Goal: Entertainment & Leisure: Consume media (video, audio)

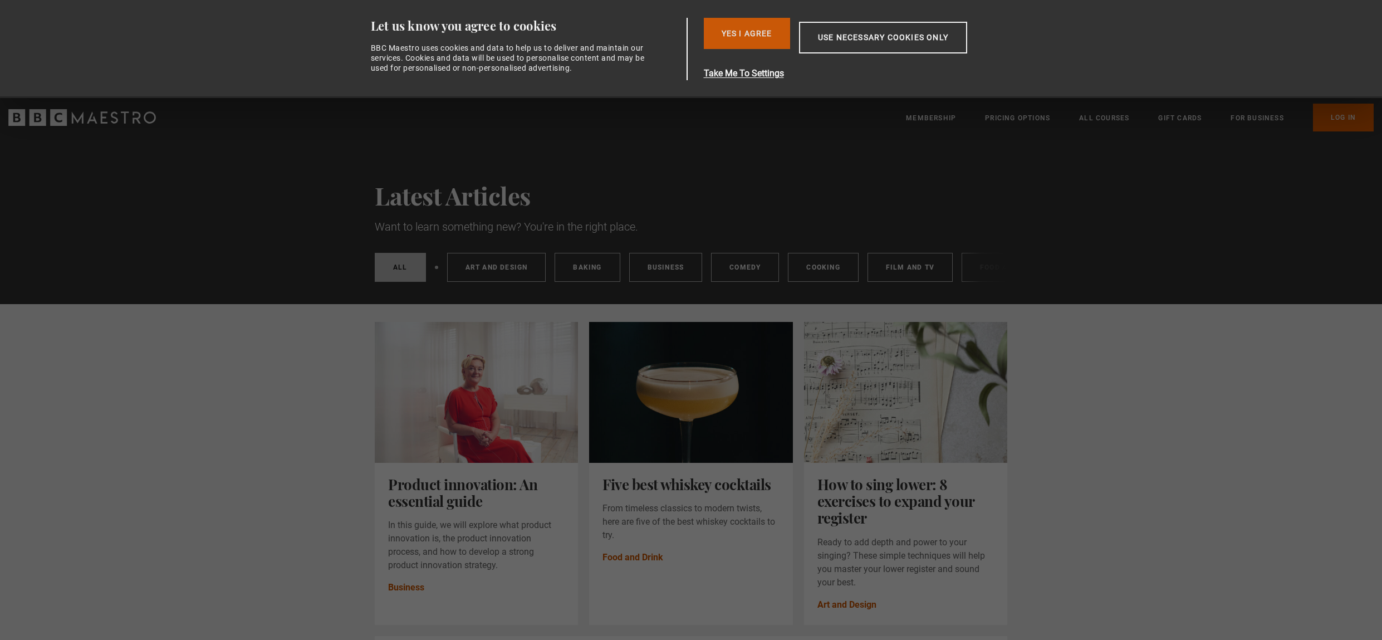
click at [743, 27] on button "Yes I Agree" at bounding box center [747, 33] width 86 height 31
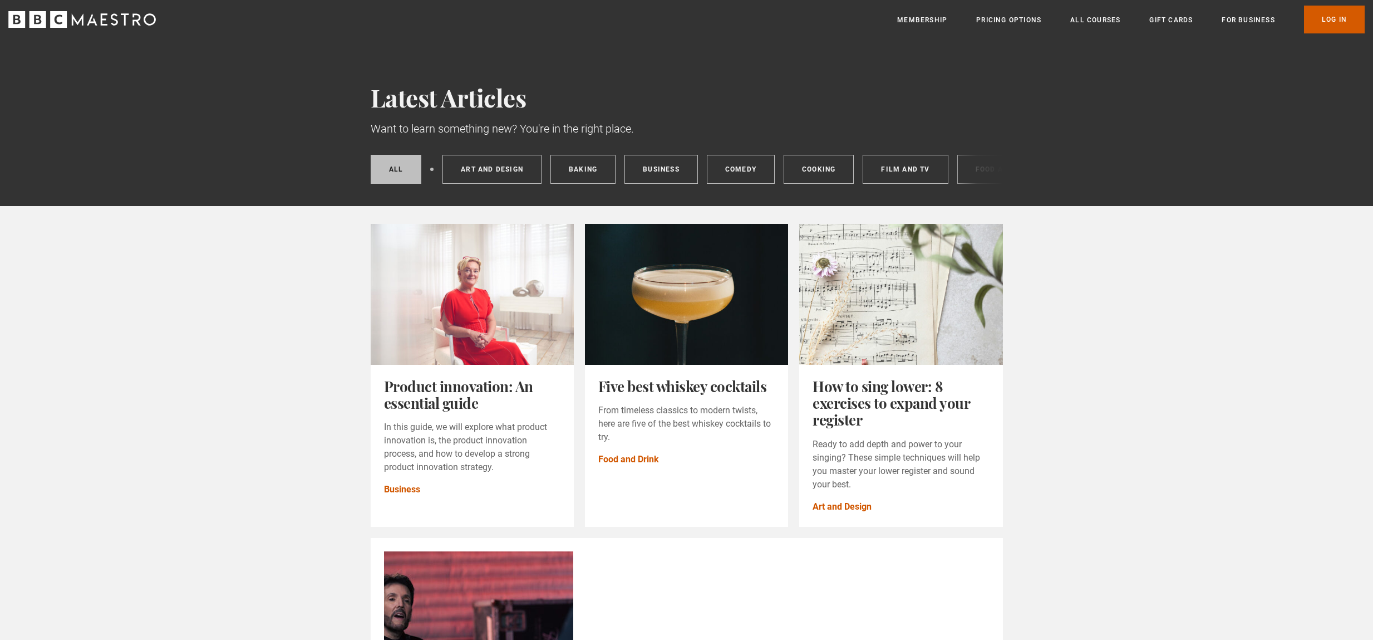
click at [1334, 23] on link "Log In" at bounding box center [1334, 20] width 61 height 28
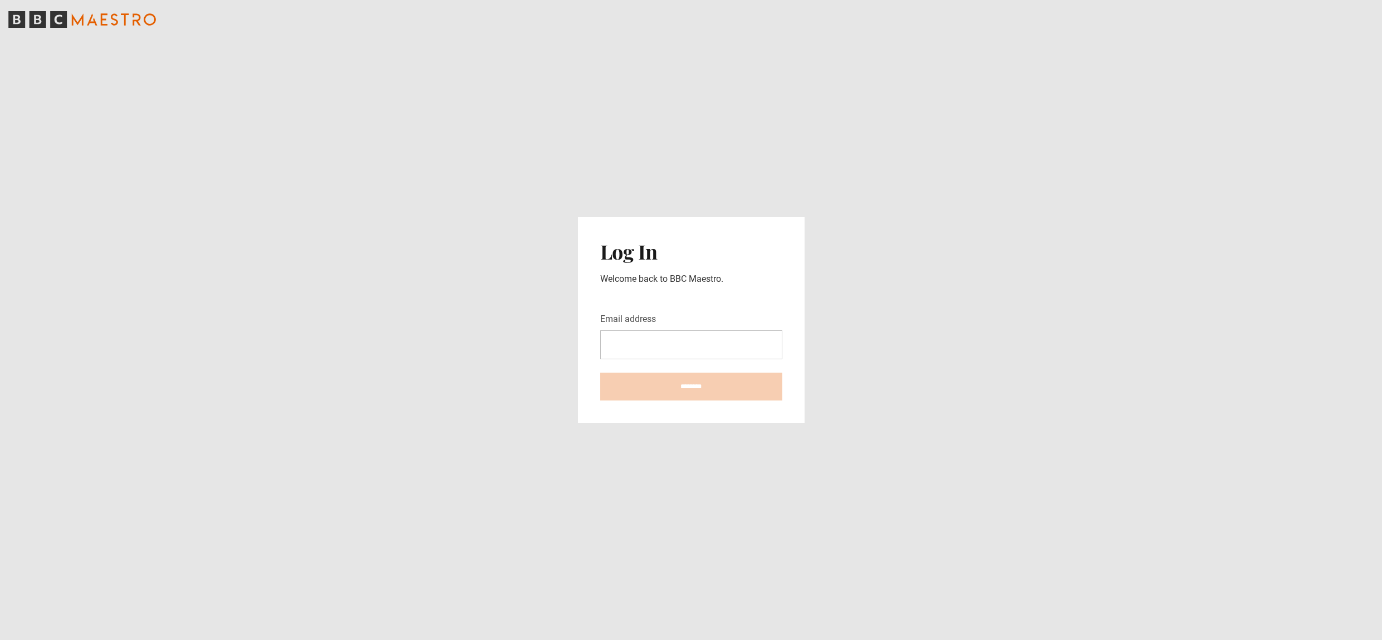
type input "**********"
click at [680, 387] on input "********" at bounding box center [691, 386] width 182 height 28
type input "**********"
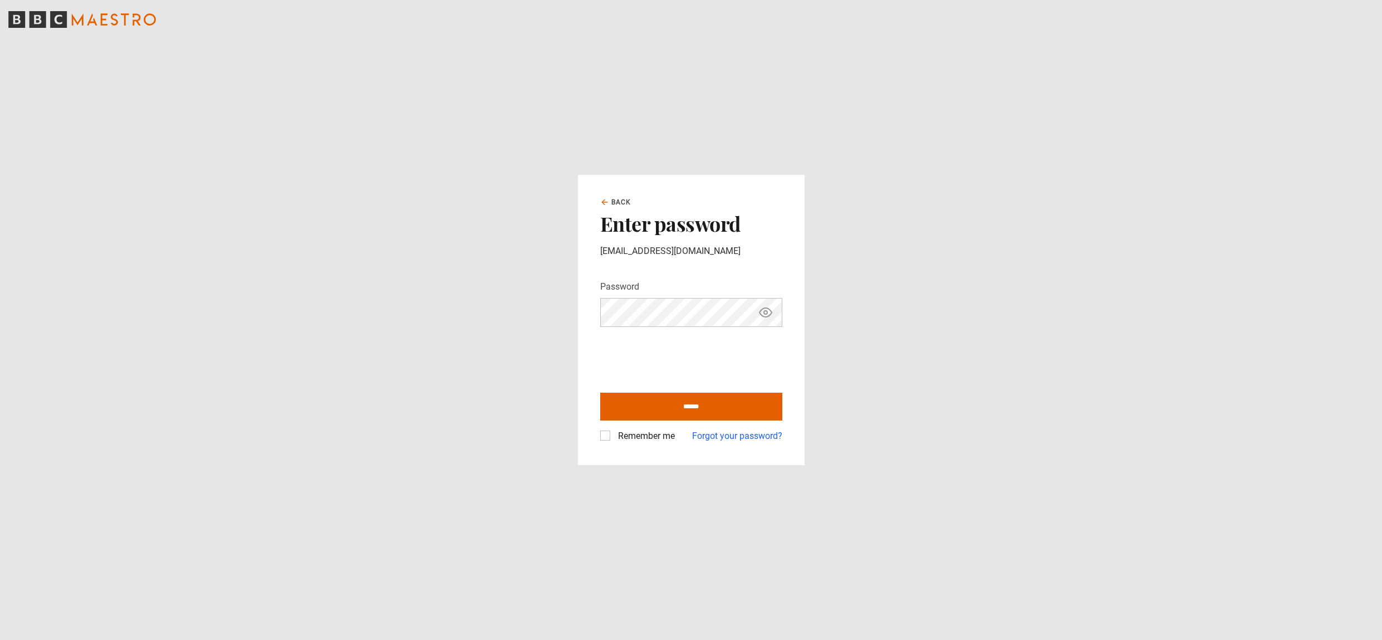
click at [765, 316] on icon "Show password" at bounding box center [765, 312] width 13 height 13
click at [765, 316] on icon "Hide password" at bounding box center [765, 312] width 13 height 13
click at [691, 410] on input "******" at bounding box center [691, 406] width 182 height 28
type input "**********"
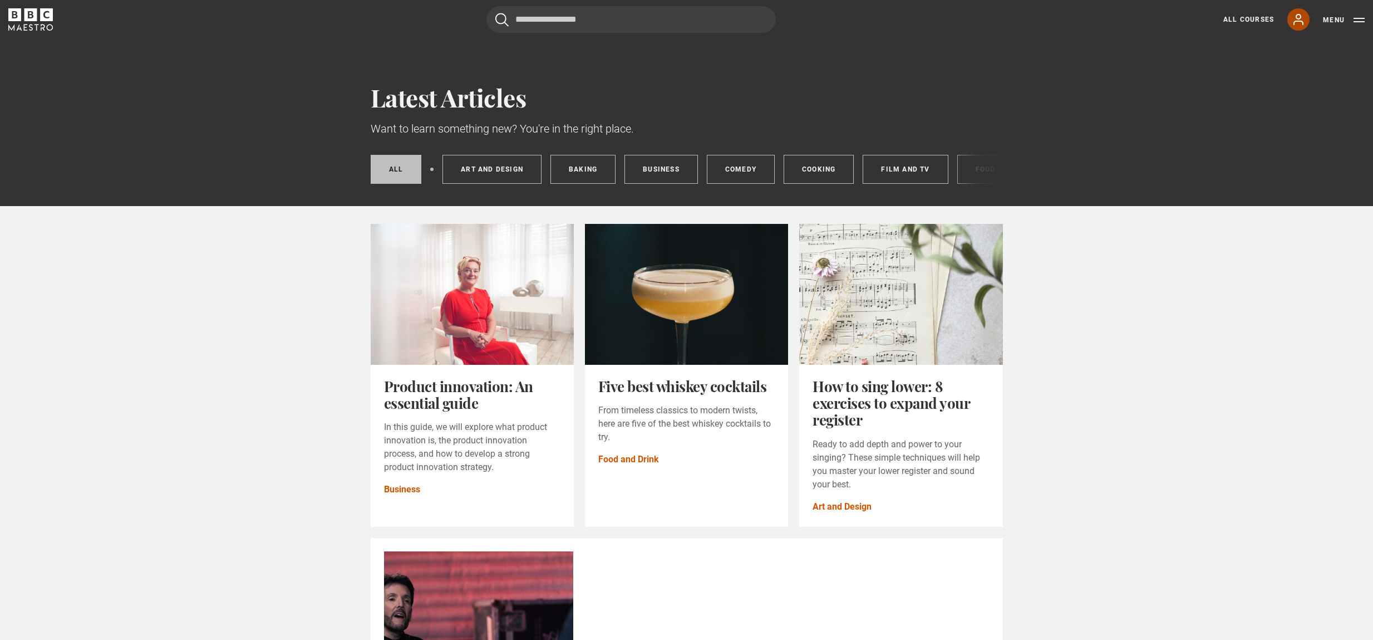
click at [1295, 25] on icon at bounding box center [1298, 19] width 13 height 13
click at [1297, 23] on icon at bounding box center [1298, 19] width 13 height 13
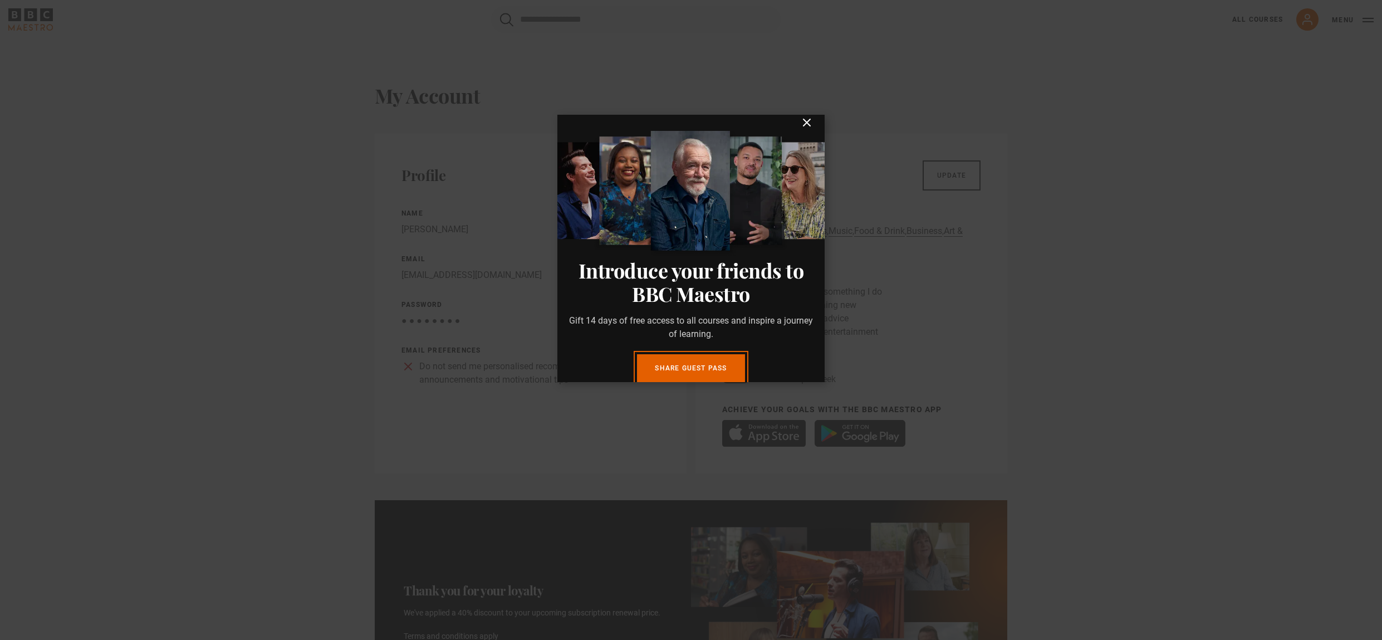
click at [800, 129] on icon "submit" at bounding box center [806, 122] width 13 height 13
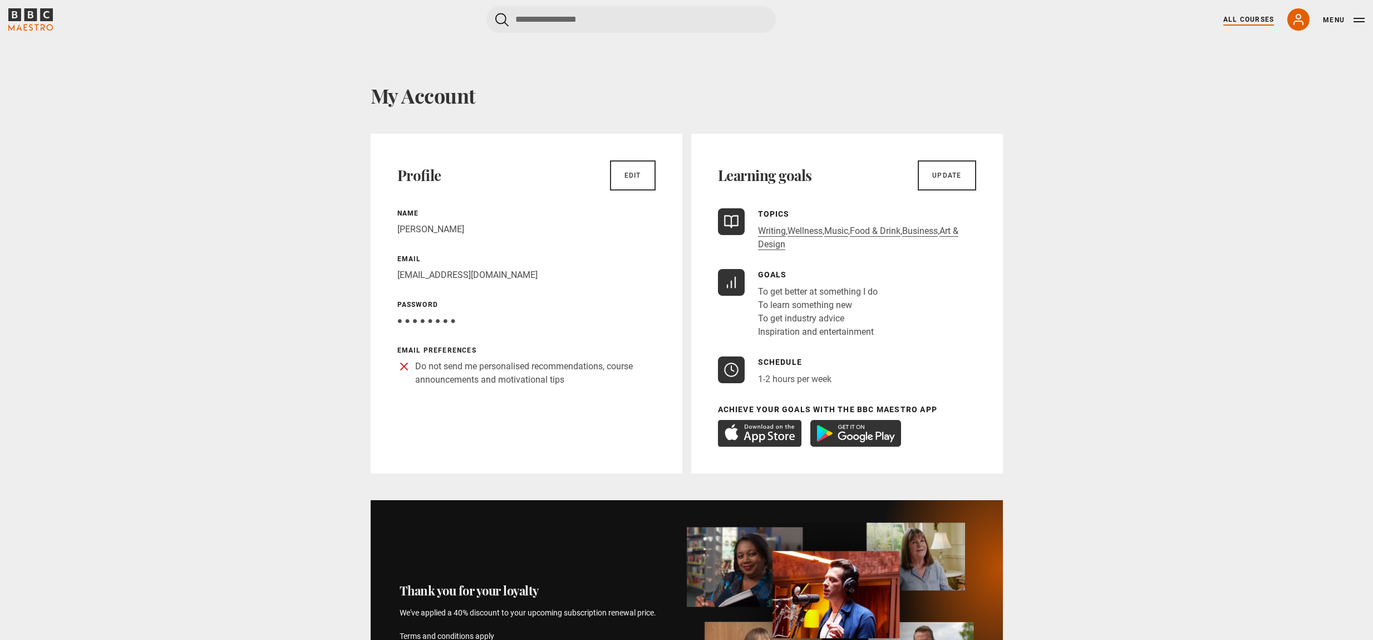
click at [1241, 21] on link "All Courses" at bounding box center [1249, 19] width 51 height 10
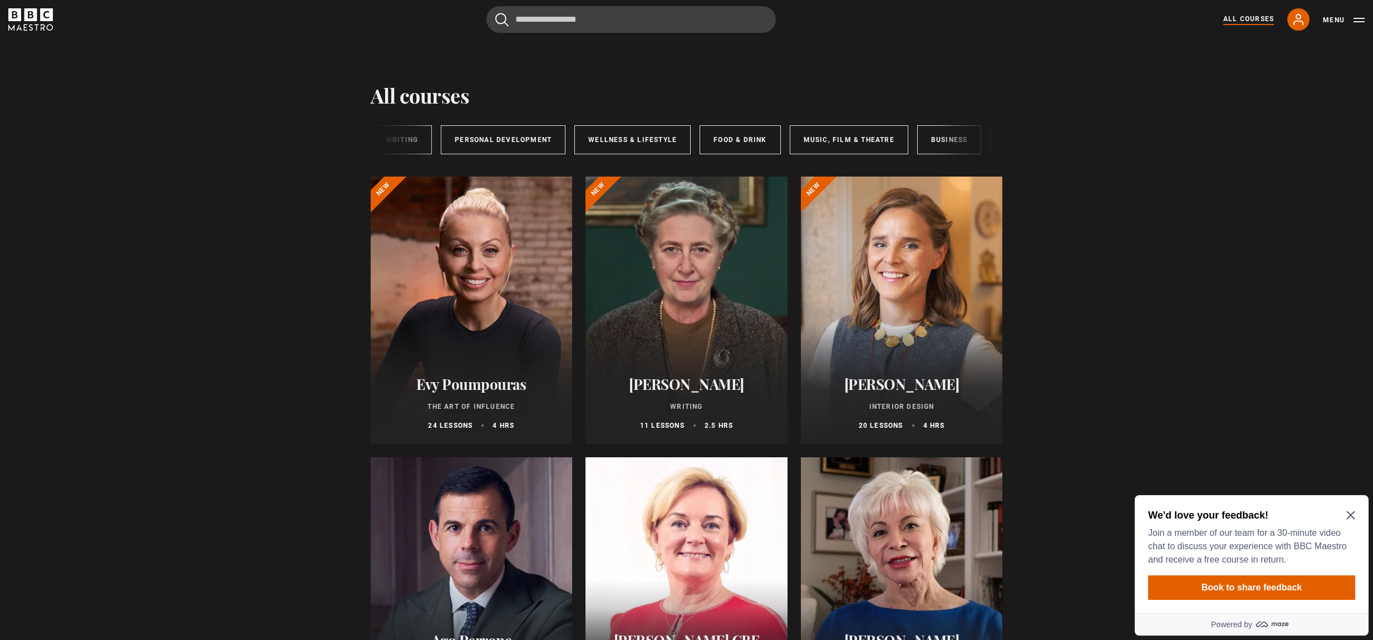
scroll to position [0, 185]
click at [798, 141] on link "Music, Film & Theatre" at bounding box center [778, 139] width 119 height 29
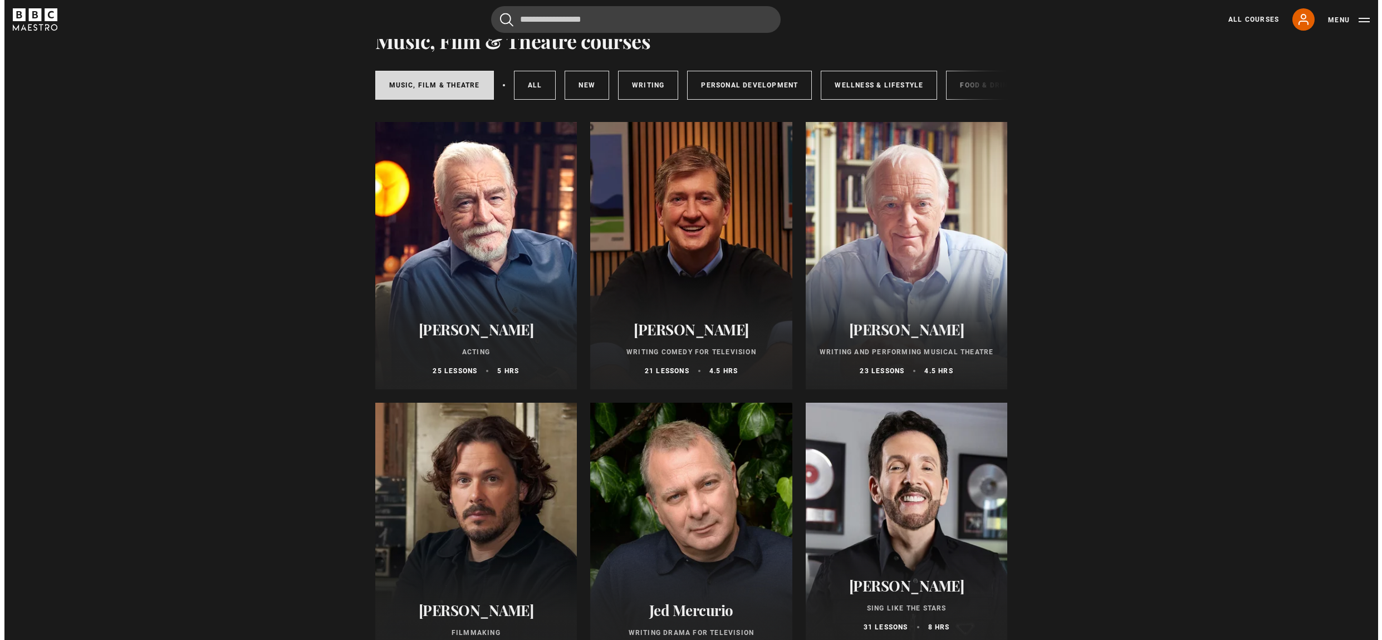
scroll to position [50, 0]
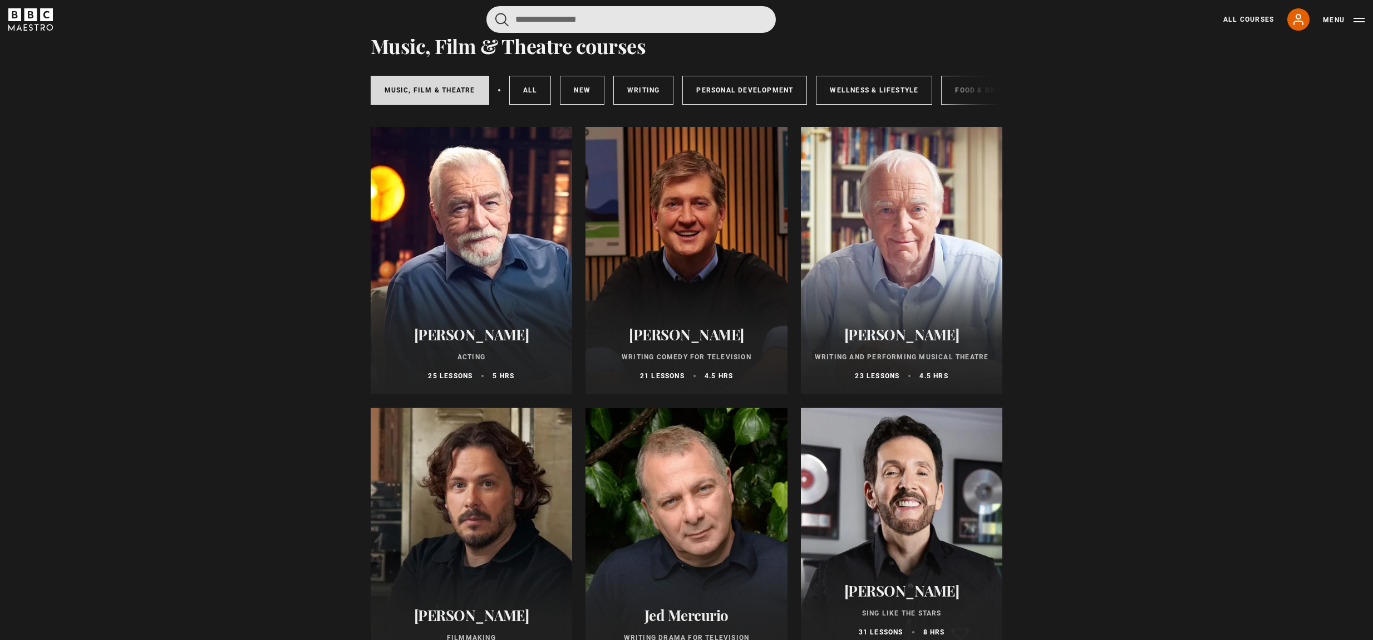
click at [627, 22] on input "Search" at bounding box center [631, 19] width 289 height 27
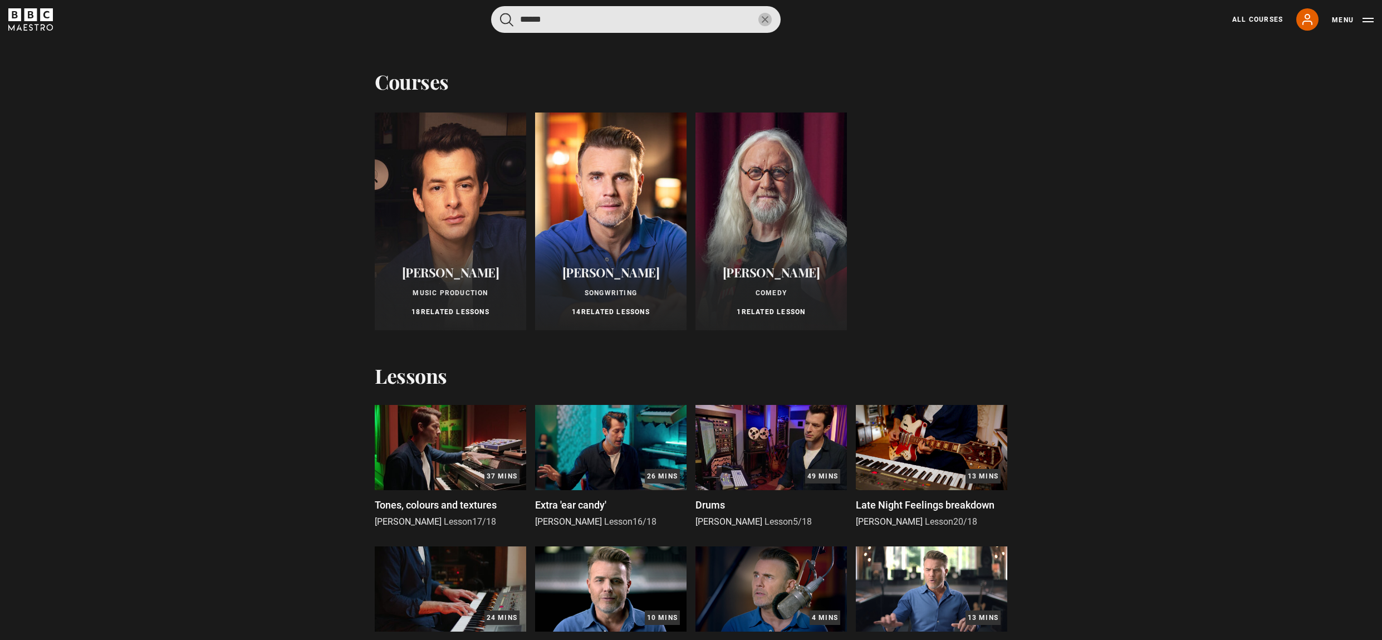
type input "******"
click at [500, 13] on button "submit" at bounding box center [506, 20] width 13 height 14
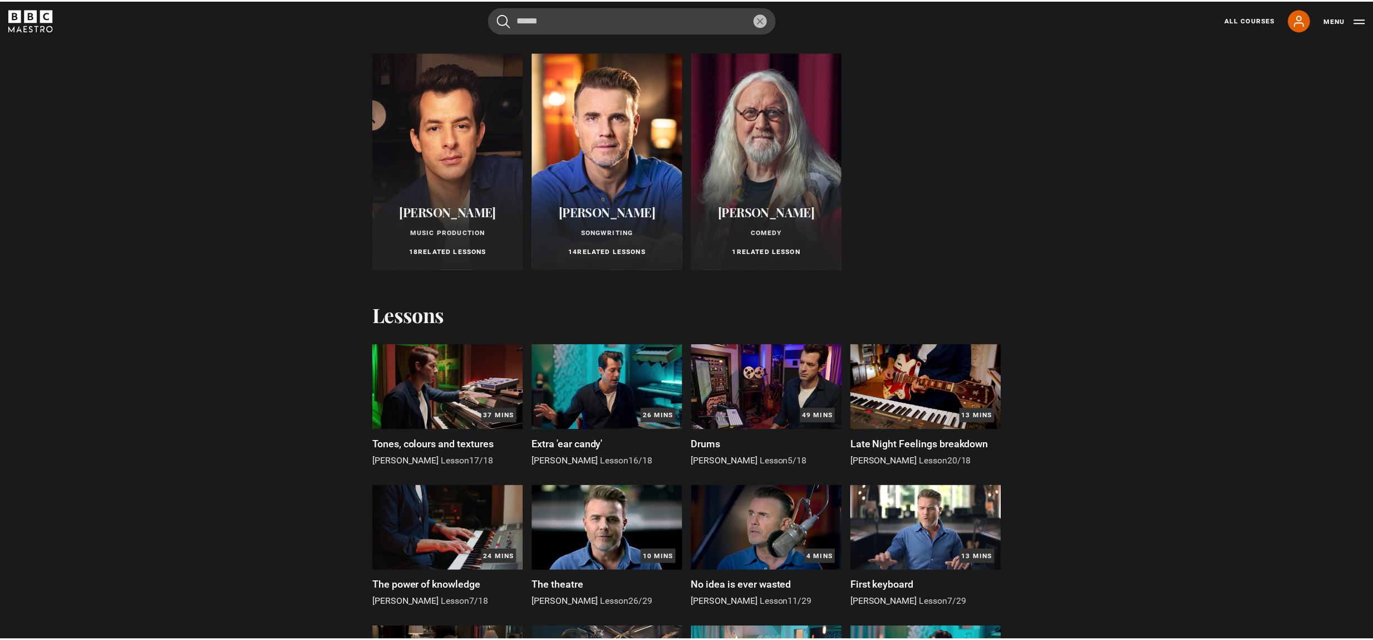
scroll to position [0, 0]
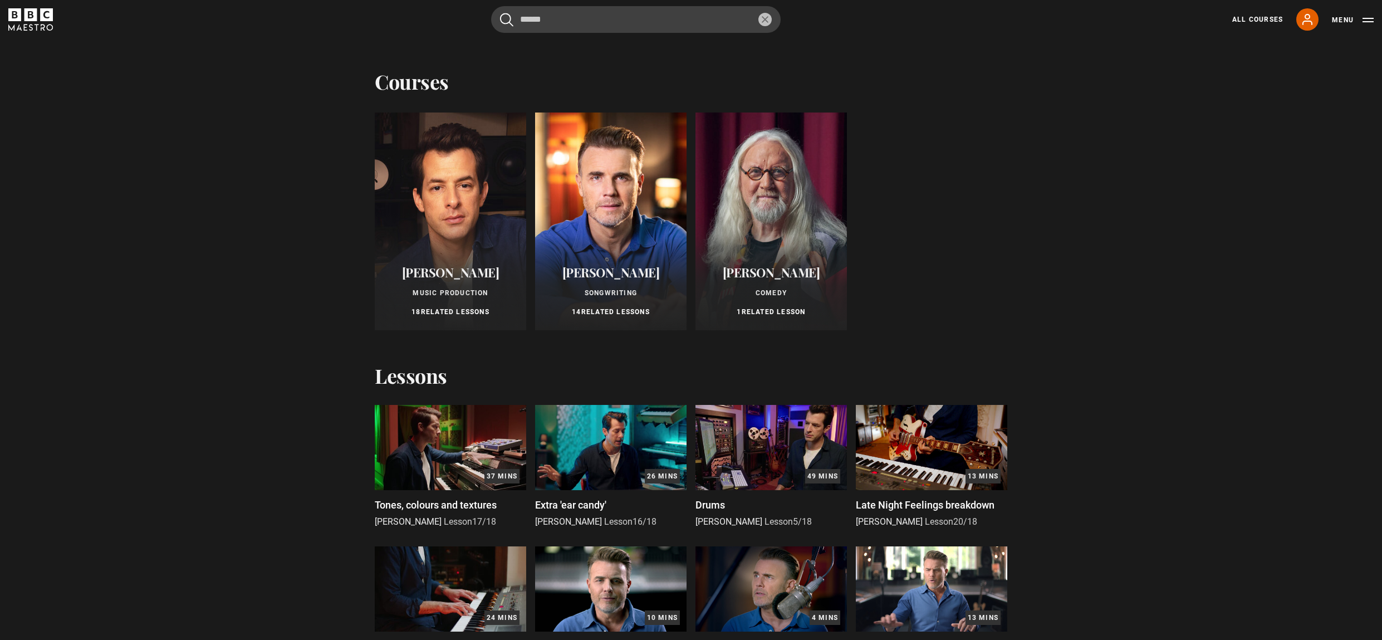
click at [764, 22] on icon "reset" at bounding box center [765, 19] width 7 height 7
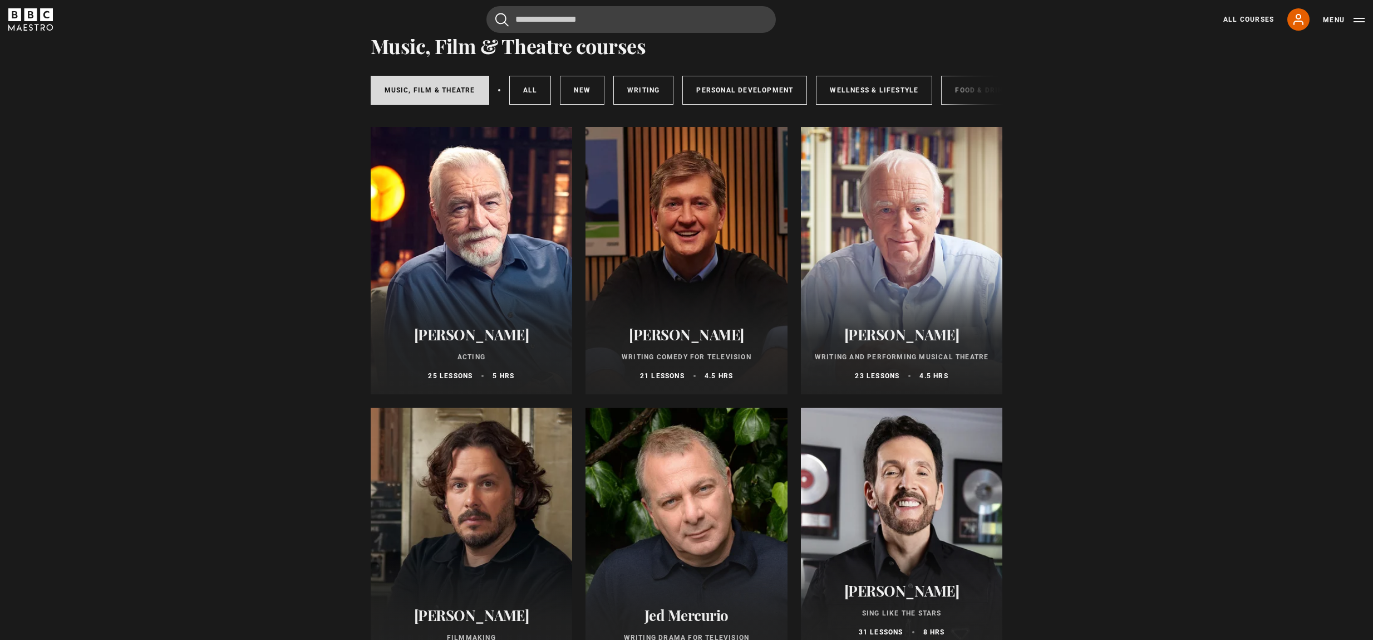
click at [1360, 22] on button "Menu" at bounding box center [1344, 19] width 42 height 11
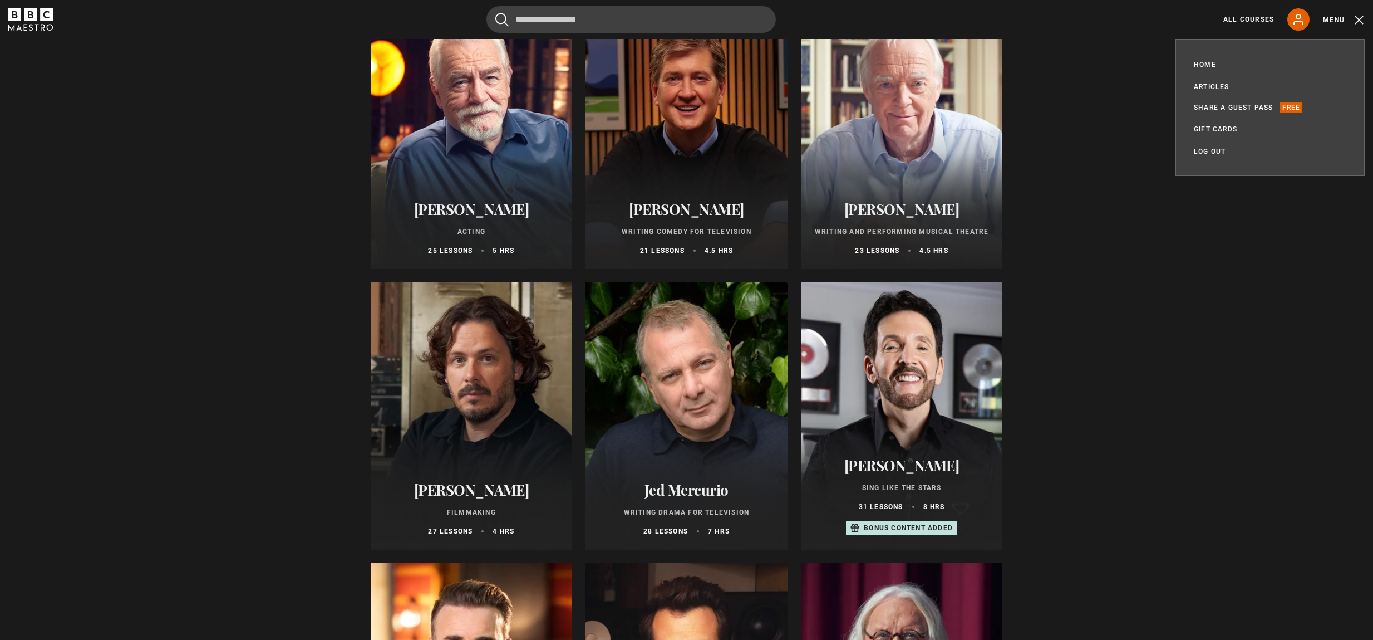
scroll to position [218, 0]
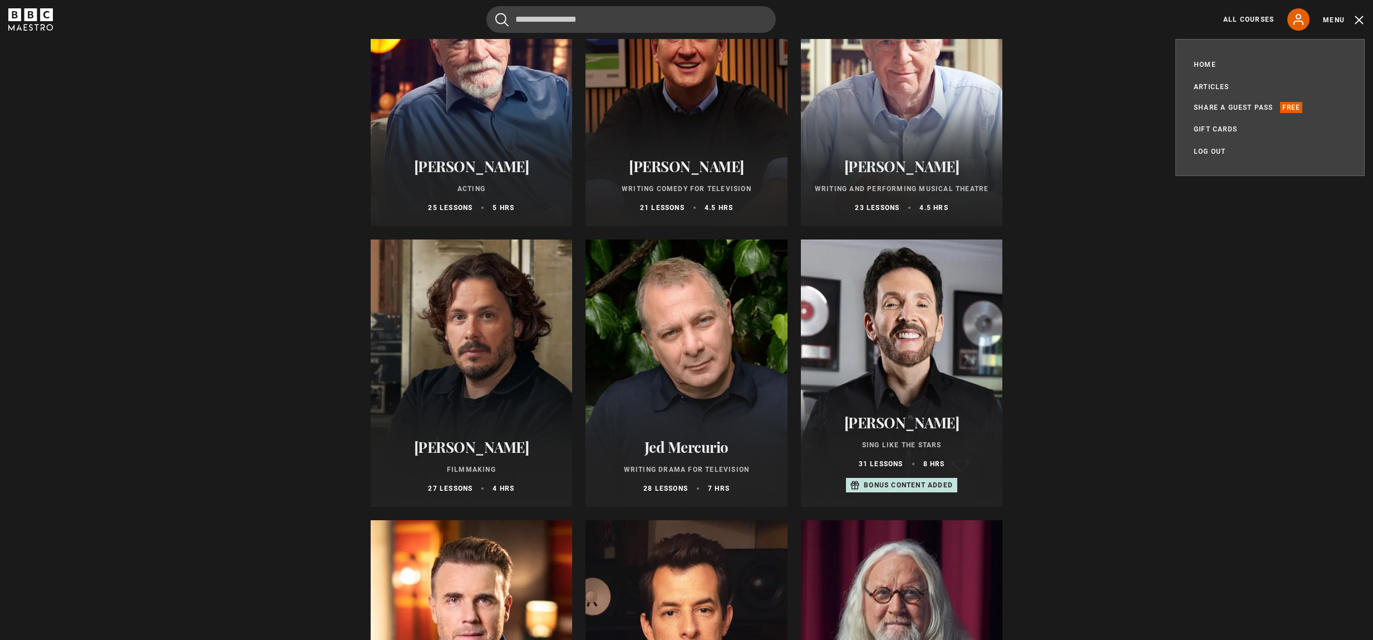
click at [917, 397] on div at bounding box center [902, 372] width 202 height 267
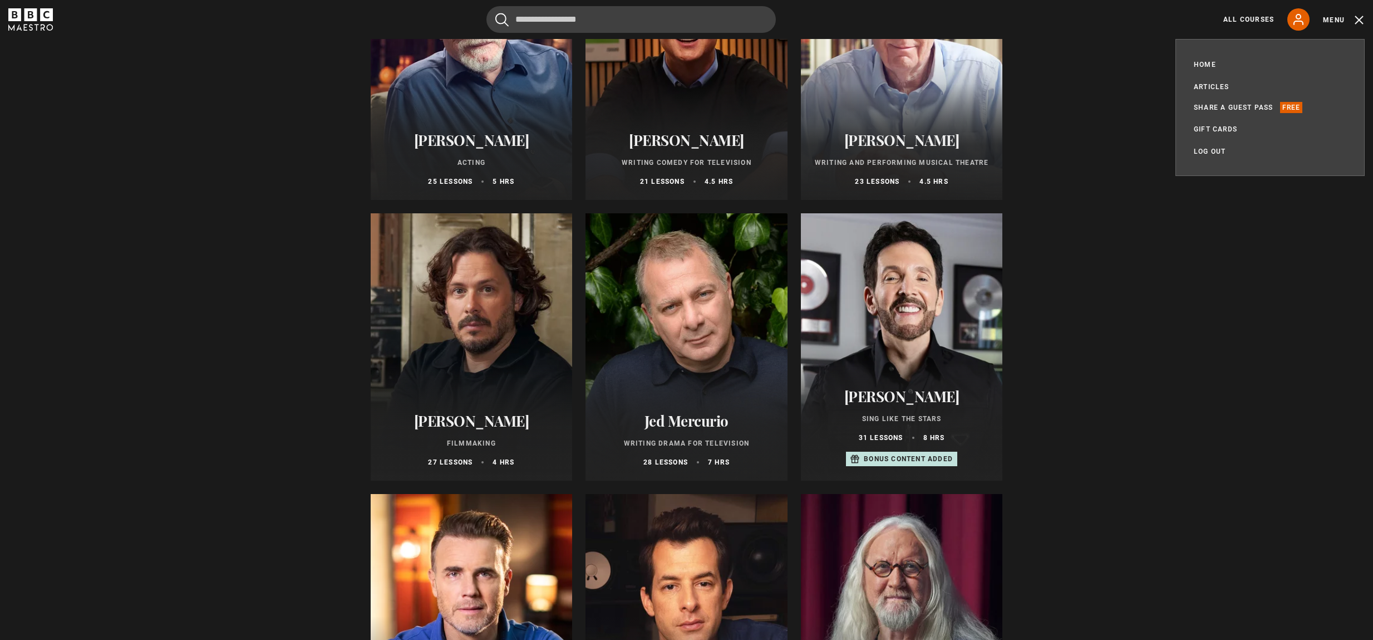
scroll to position [484, 0]
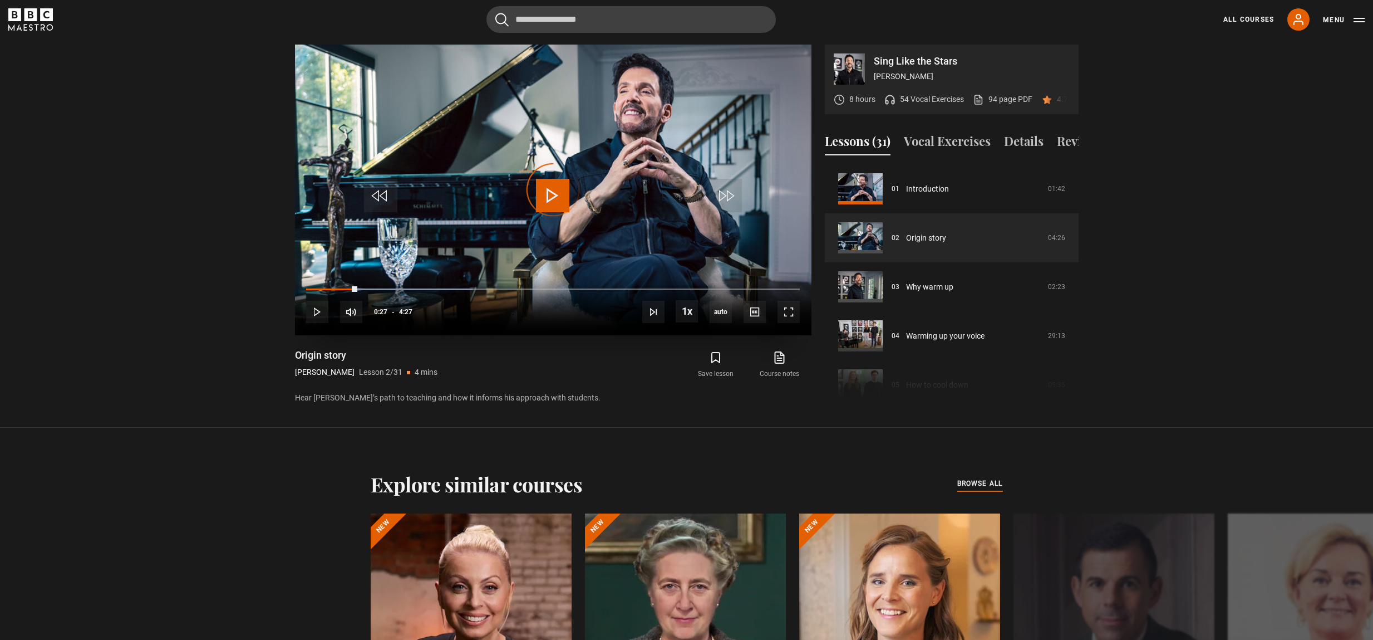
drag, startPoint x: 357, startPoint y: 286, endPoint x: 431, endPoint y: 286, distance: 74.6
click at [431, 286] on div "10s Skip Back 10 seconds Play 10s Skip Forward 10 seconds Loaded : 33.71% 0:27 …" at bounding box center [553, 304] width 517 height 62
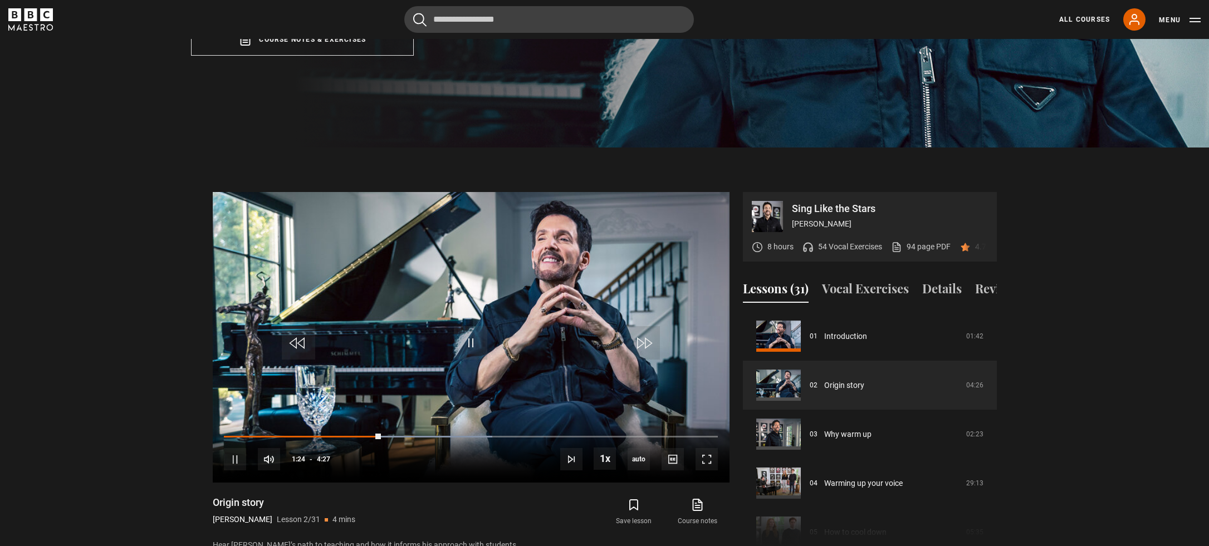
scroll to position [415, 0]
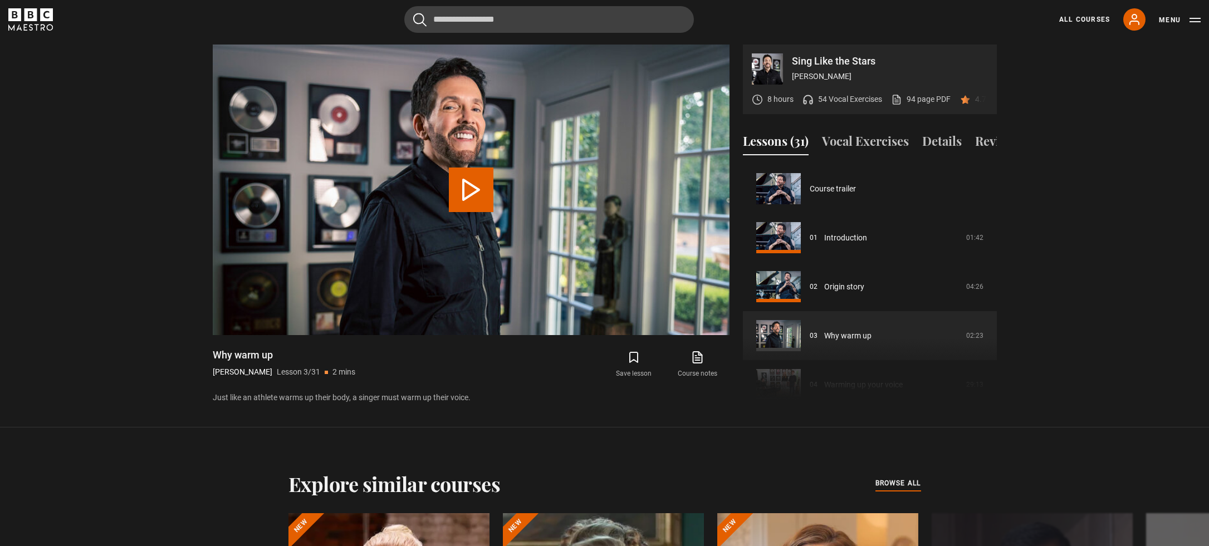
scroll to position [98, 0]
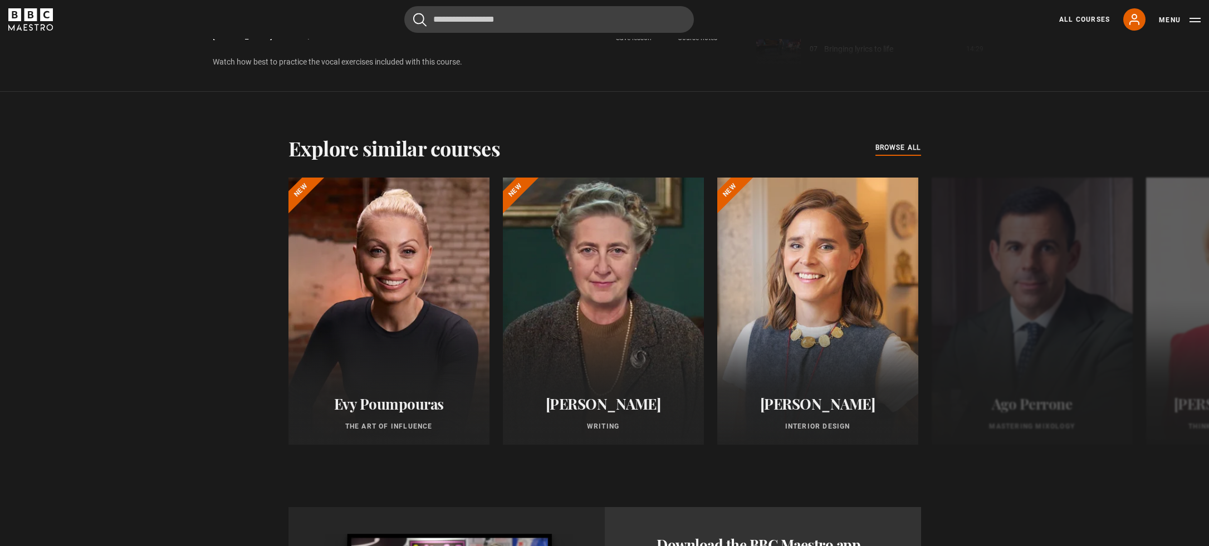
scroll to position [890, 0]
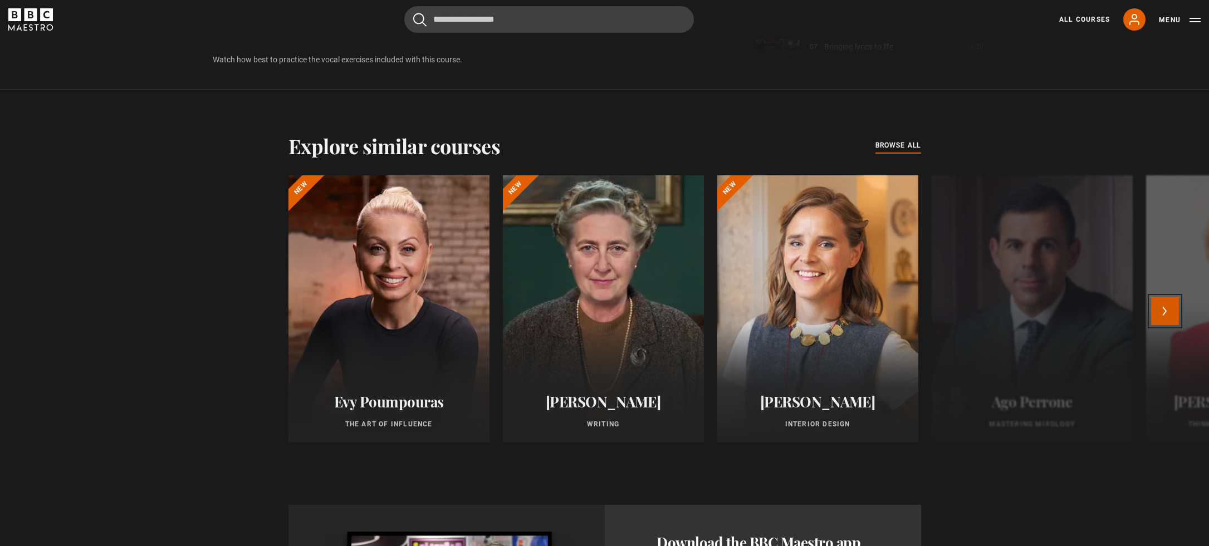
click at [1165, 325] on button "Next" at bounding box center [1165, 311] width 28 height 28
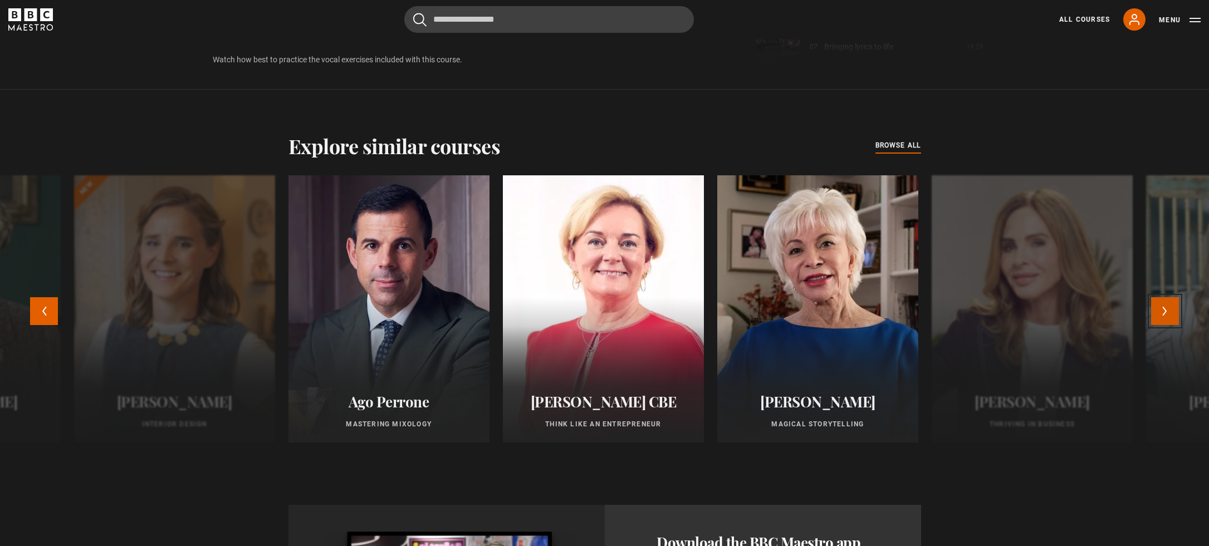
click at [1169, 325] on button "Next" at bounding box center [1165, 311] width 28 height 28
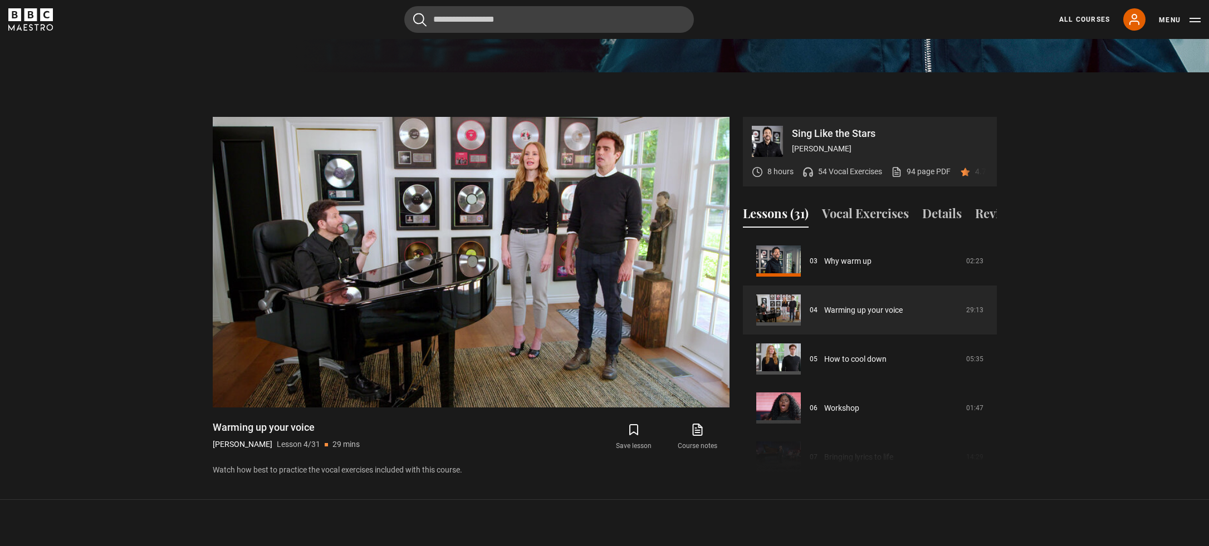
scroll to position [479, 0]
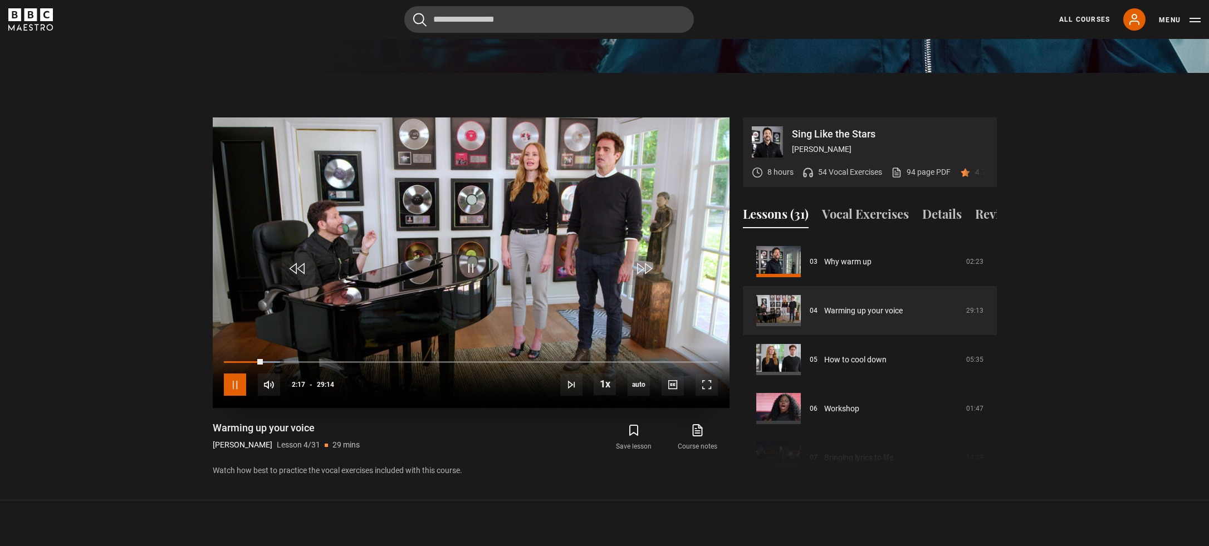
click at [235, 389] on span "Video Player" at bounding box center [235, 385] width 22 height 22
